Goal: Complete application form

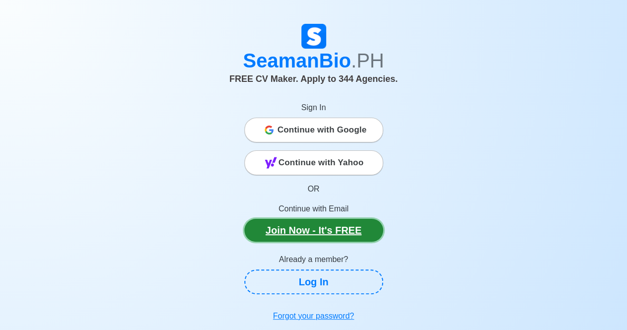
click at [299, 232] on link "Join Now - It's FREE" at bounding box center [314, 230] width 139 height 23
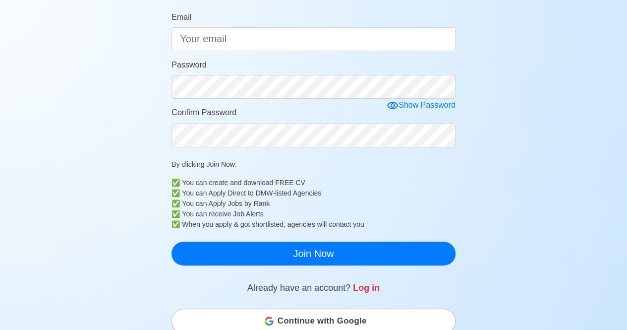
scroll to position [141, 0]
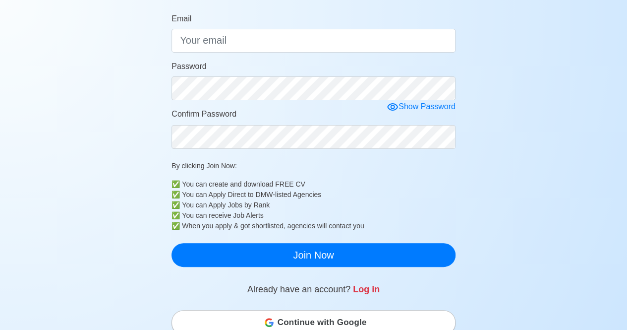
click at [314, 319] on span "Continue with Google" at bounding box center [322, 323] width 89 height 20
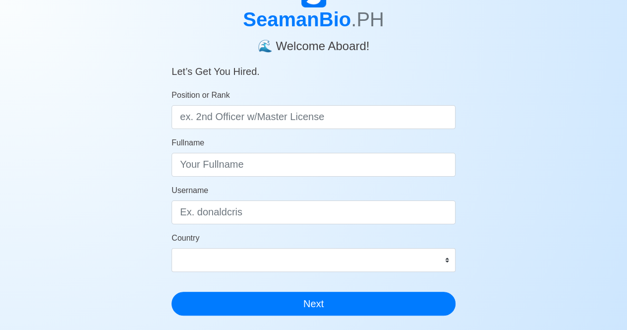
scroll to position [69, 0]
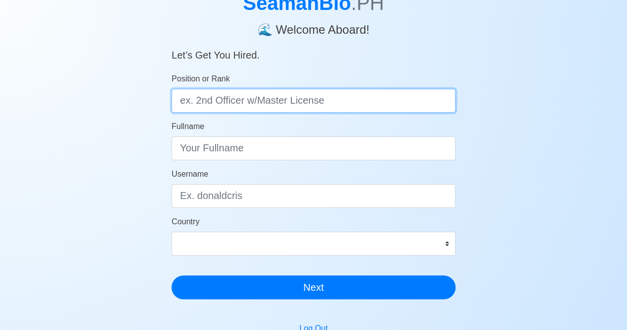
click at [208, 94] on input "Position or Rank" at bounding box center [314, 101] width 284 height 24
click at [284, 95] on input "Position or Rank" at bounding box center [314, 101] width 284 height 24
type input "O"
type input "o"
click at [284, 95] on input "o" at bounding box center [314, 101] width 284 height 24
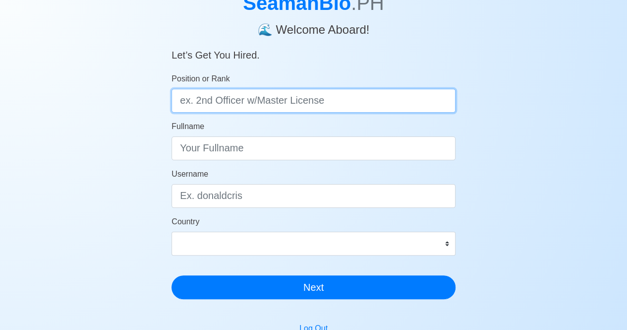
type input "o"
type input ")"
type input "Ordinary Seaman"
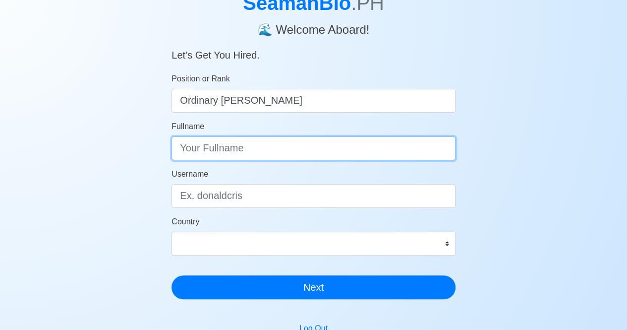
click at [244, 156] on input "Fullname" at bounding box center [314, 148] width 284 height 24
type input "Gemmar F. Mercado"
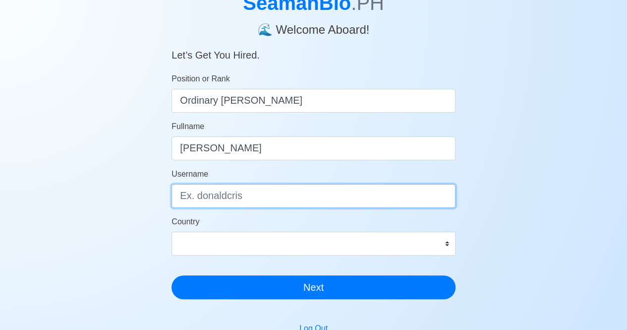
click at [236, 191] on input "Username" at bounding box center [314, 196] width 284 height 24
type input "loloy"
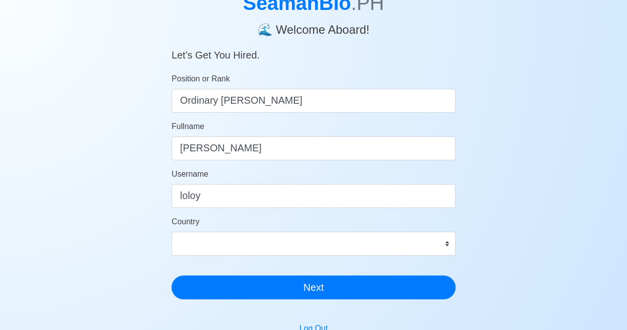
click at [311, 231] on div "Country Afghanistan Åland Islands Albania Algeria American Samoa Andorra Angola…" at bounding box center [314, 236] width 284 height 40
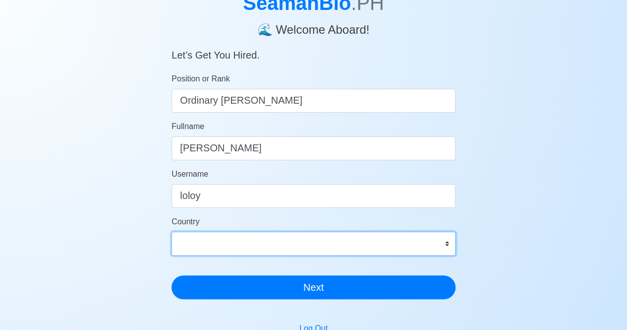
click at [317, 236] on select "Afghanistan Åland Islands Albania Algeria American Samoa Andorra Angola Anguill…" at bounding box center [314, 244] width 284 height 24
select select "PH"
click at [172, 232] on select "Afghanistan Åland Islands Albania Algeria American Samoa Andorra Angola Anguill…" at bounding box center [314, 244] width 284 height 24
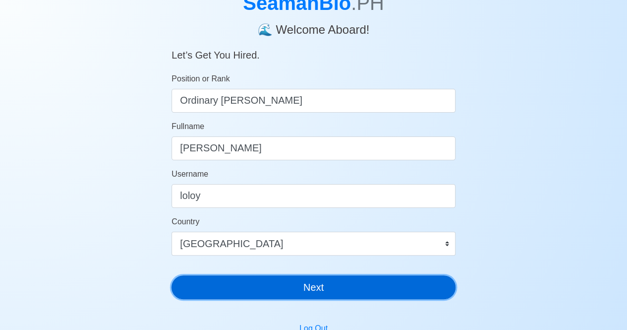
click at [281, 282] on button "Next" at bounding box center [314, 287] width 284 height 24
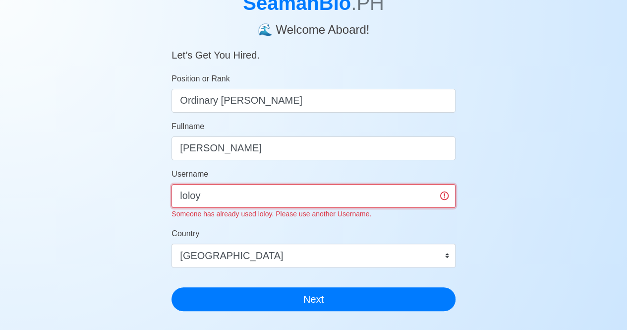
click at [279, 196] on input "loloy" at bounding box center [314, 196] width 284 height 24
type input "l"
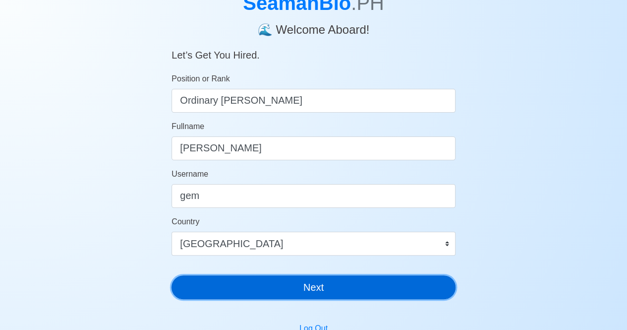
click at [295, 299] on div "SeamanBio .PH 🌊 Welcome Aboard! Let’s Get You Hired. Position or Rank Ordinary …" at bounding box center [314, 136] width 284 height 341
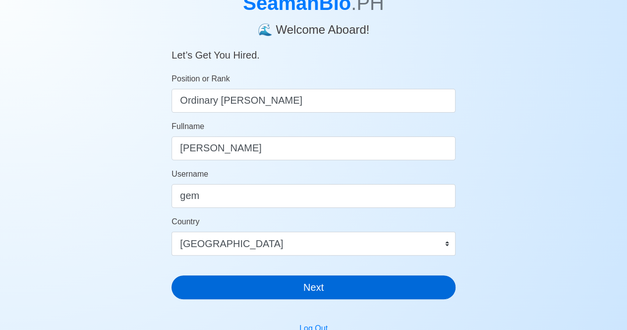
click at [295, 299] on div "SeamanBio .PH 🌊 Welcome Aboard! Let’s Get You Hired. Position or Rank Ordinary …" at bounding box center [314, 136] width 284 height 341
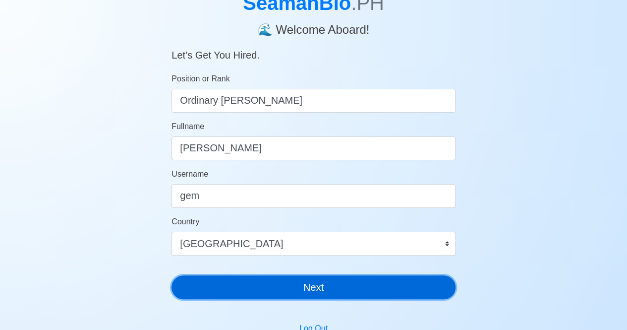
click at [307, 284] on button "Next" at bounding box center [314, 287] width 284 height 24
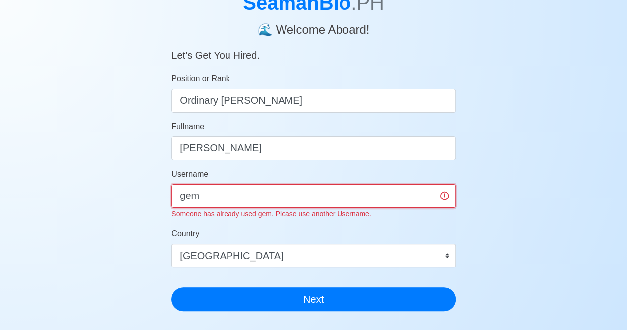
click at [256, 205] on input "gem" at bounding box center [314, 196] width 284 height 24
type input "g"
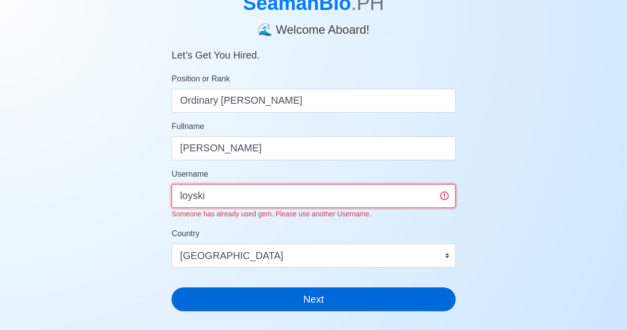
type input "loyski"
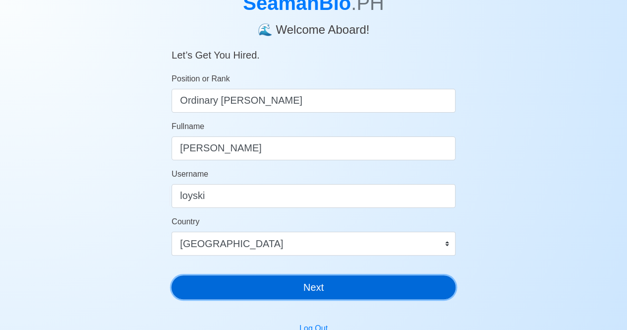
click at [283, 292] on button "Next" at bounding box center [314, 287] width 284 height 24
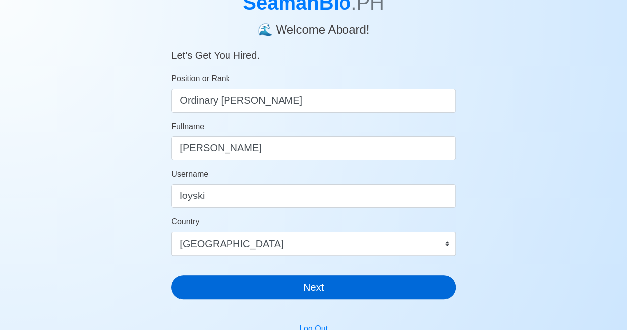
scroll to position [12, 0]
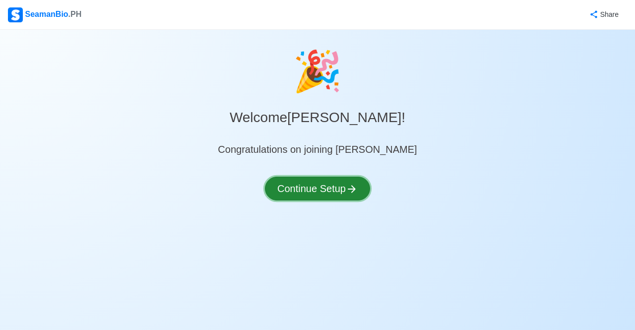
click at [334, 182] on button "Continue Setup" at bounding box center [317, 189] width 105 height 24
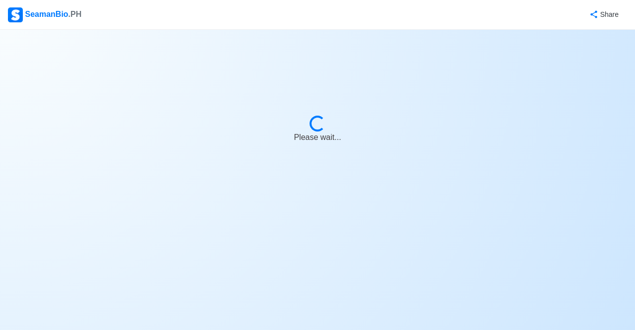
select select "Visible for Hiring"
select select "PH"
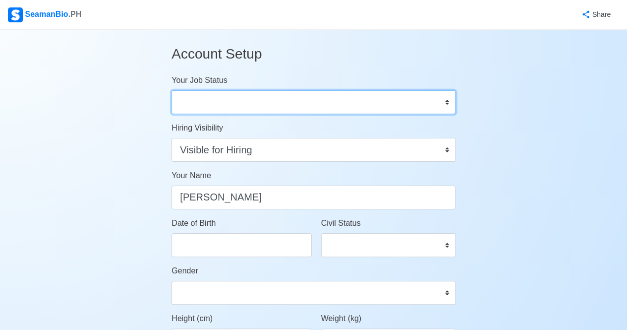
click at [417, 113] on select "Onboard Actively Looking for Job Not Looking for Job" at bounding box center [314, 102] width 284 height 24
select select "Actively Looking for Job"
click at [172, 90] on select "Onboard Actively Looking for Job Not Looking for Job" at bounding box center [314, 102] width 284 height 24
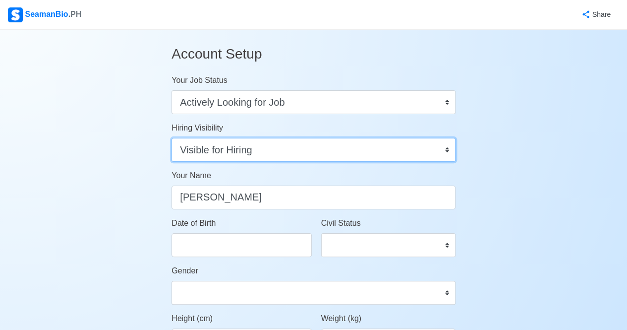
click at [264, 152] on select "Visible for Hiring Not Visible for Hiring" at bounding box center [314, 150] width 284 height 24
click at [172, 138] on select "Visible for Hiring Not Visible for Hiring" at bounding box center [314, 150] width 284 height 24
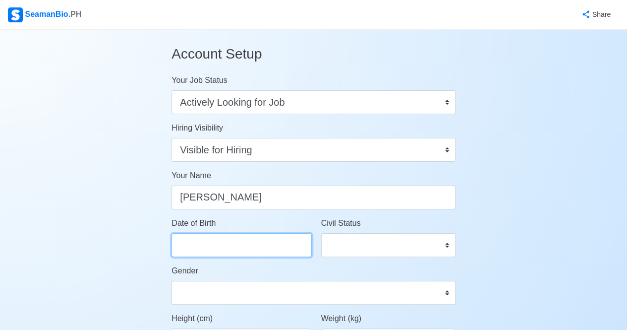
click at [240, 251] on input "Date of Birth" at bounding box center [242, 245] width 140 height 24
select select "****"
select select "*********"
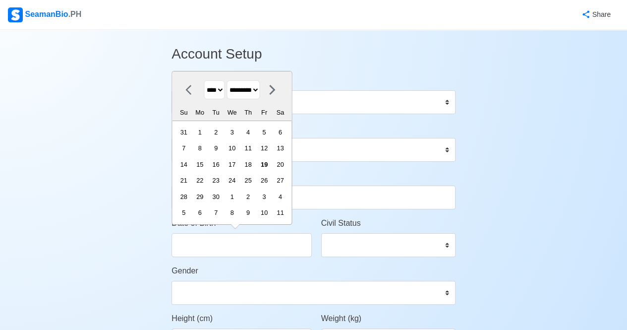
click at [224, 95] on select "**** **** **** **** **** **** **** **** **** **** **** **** **** **** **** ****…" at bounding box center [214, 89] width 21 height 19
select select "****"
click at [204, 81] on select "**** **** **** **** **** **** **** **** **** **** **** **** **** **** **** ****…" at bounding box center [214, 89] width 21 height 19
click at [200, 144] on div "4" at bounding box center [199, 147] width 13 height 13
type input "09/04/2000"
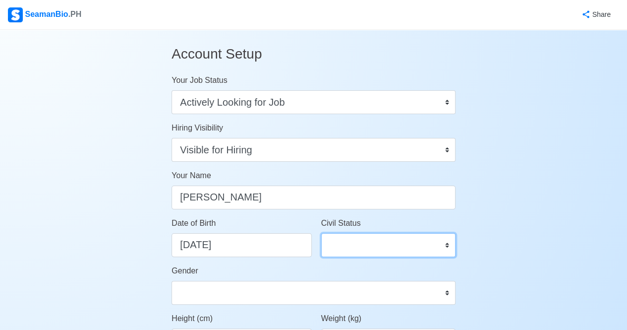
click at [406, 245] on select "Single Married Widowed Separated" at bounding box center [388, 245] width 134 height 24
select select "Single"
click at [321, 233] on select "Single Married Widowed Separated" at bounding box center [388, 245] width 134 height 24
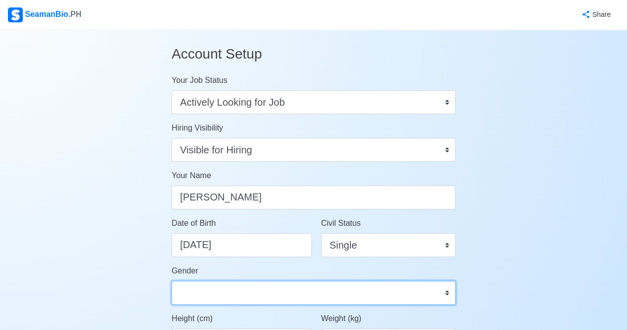
click at [213, 296] on select "Male Female" at bounding box center [314, 293] width 284 height 24
select select "Male"
click at [172, 281] on select "Male Female" at bounding box center [314, 293] width 284 height 24
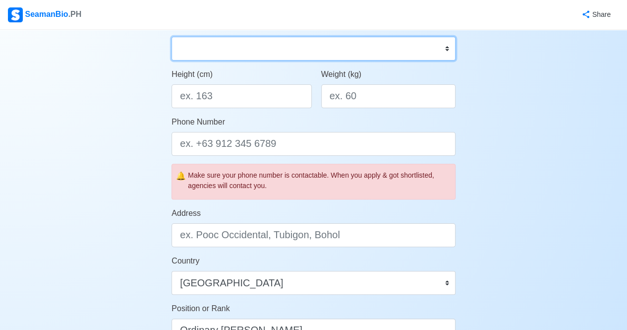
scroll to position [248, 0]
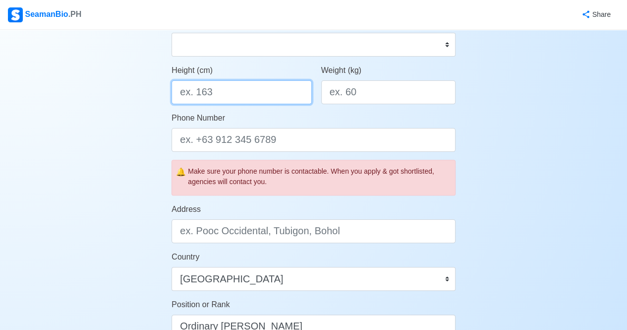
click at [217, 87] on input "Height (cm)" at bounding box center [242, 92] width 140 height 24
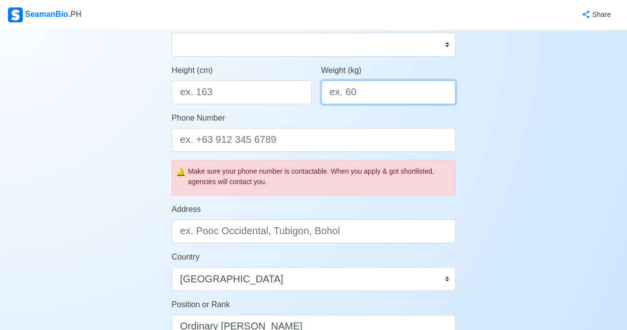
click at [361, 88] on input "Weight (kg)" at bounding box center [388, 92] width 134 height 24
type input "70"
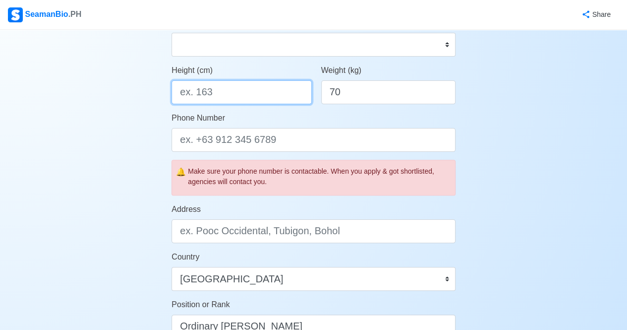
click at [253, 89] on input "Height (cm)" at bounding box center [242, 92] width 140 height 24
type input "166"
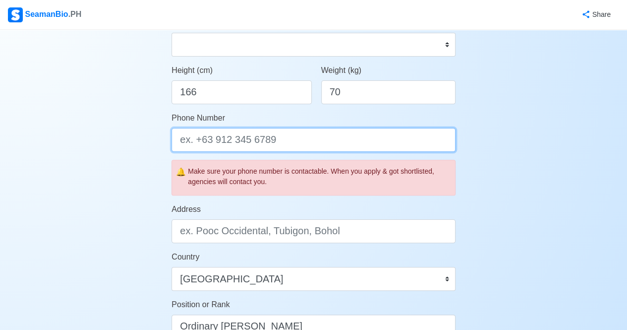
click at [258, 139] on input "Phone Number" at bounding box center [314, 140] width 284 height 24
type input "09631158432"
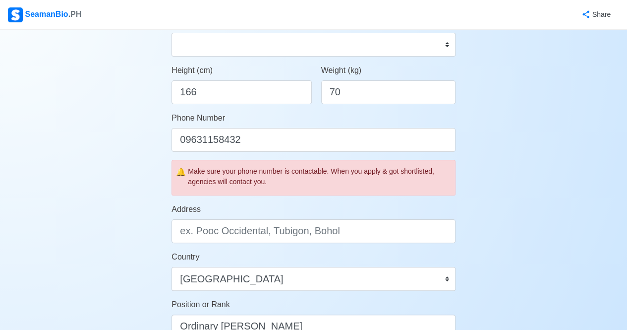
click at [109, 219] on div "Account Setup Your Job Status Onboard Actively Looking for Job Not Looking for …" at bounding box center [313, 216] width 627 height 869
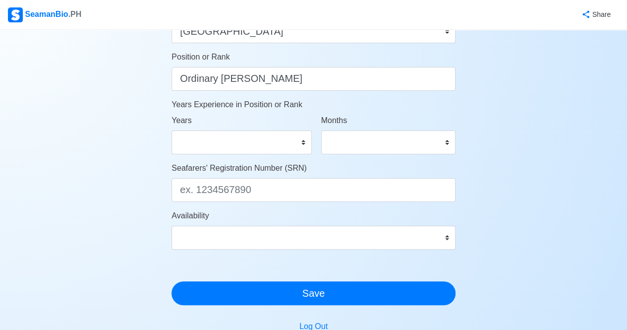
scroll to position [509, 0]
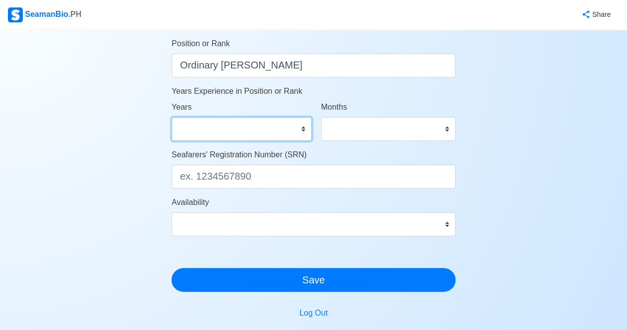
click at [296, 131] on select "0 1 2 3 4 5 6 7 8 9 10 11 12 13 14 15 16 17 18 19 20 21 22 23 24 25 26 27 28 29…" at bounding box center [242, 129] width 140 height 24
select select "0"
click at [172, 117] on select "0 1 2 3 4 5 6 7 8 9 10 11 12 13 14 15 16 17 18 19 20 21 22 23 24 25 26 27 28 29…" at bounding box center [242, 129] width 140 height 24
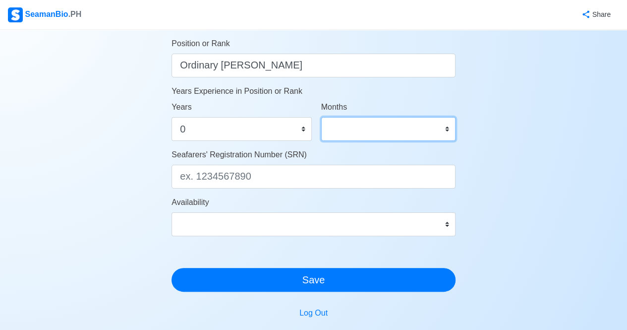
click at [363, 136] on select "0 1 2 3 4 5 6 7 8 9 10 11" at bounding box center [388, 129] width 134 height 24
select select "0"
click at [321, 117] on select "0 1 2 3 4 5 6 7 8 9 10 11" at bounding box center [388, 129] width 134 height 24
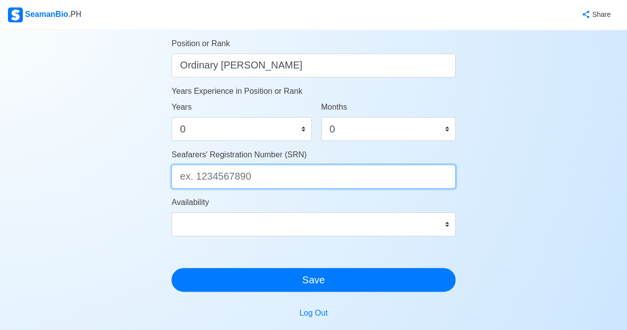
click at [291, 174] on input "Seafarers' Registration Number (SRN)" at bounding box center [314, 177] width 284 height 24
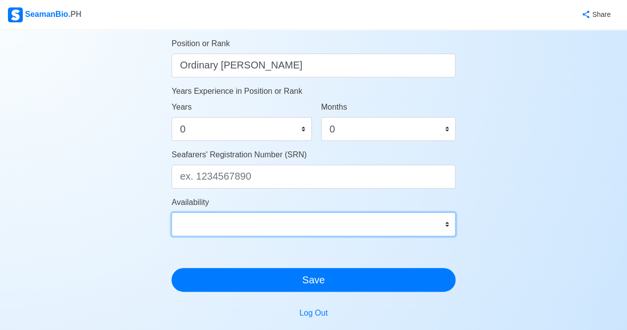
click at [328, 224] on select "Immediate Oct 2025 Nov 2025 Dec 2025 Jan 2026 Feb 2026 Mar 2026 Apr 2026 May 20…" at bounding box center [314, 224] width 284 height 24
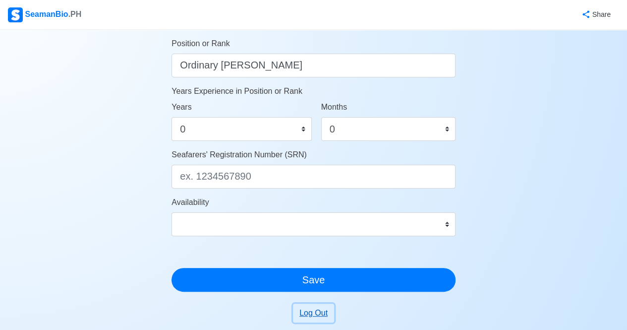
click at [312, 315] on button "Log Out" at bounding box center [313, 313] width 41 height 19
